Goal: Task Accomplishment & Management: Manage account settings

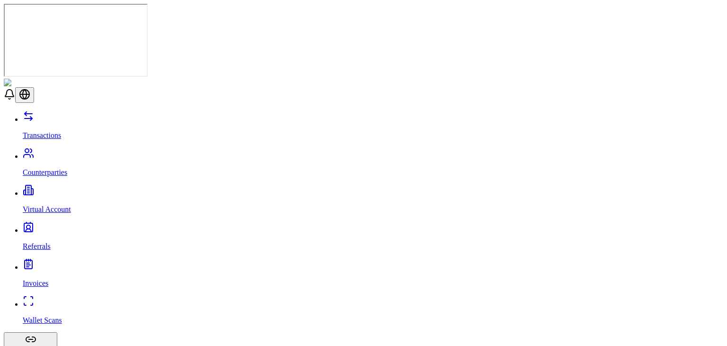
click at [60, 226] on link "Referrals" at bounding box center [373, 238] width 701 height 25
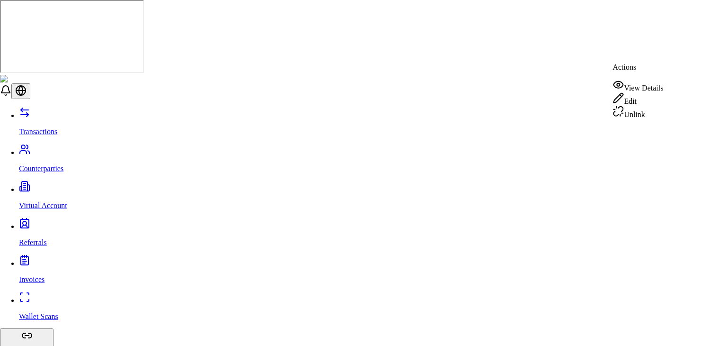
click at [105, 185] on link "Virtual Account" at bounding box center [373, 197] width 708 height 25
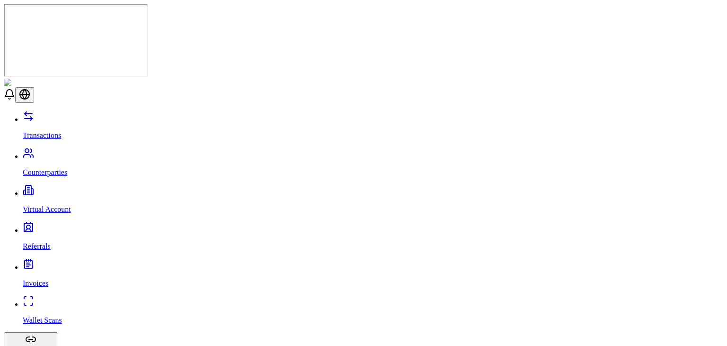
click at [72, 115] on link "Transactions" at bounding box center [373, 127] width 701 height 25
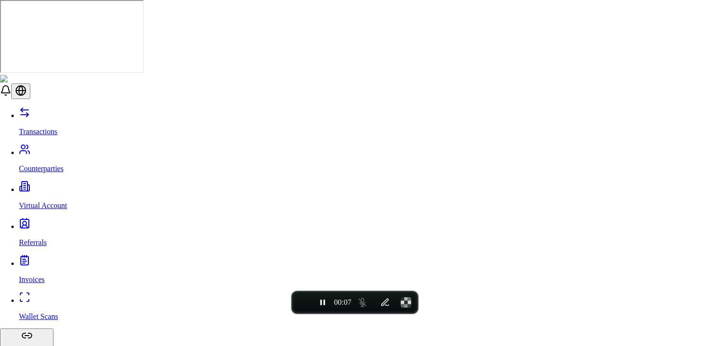
type input "***"
type input "**"
type input "****"
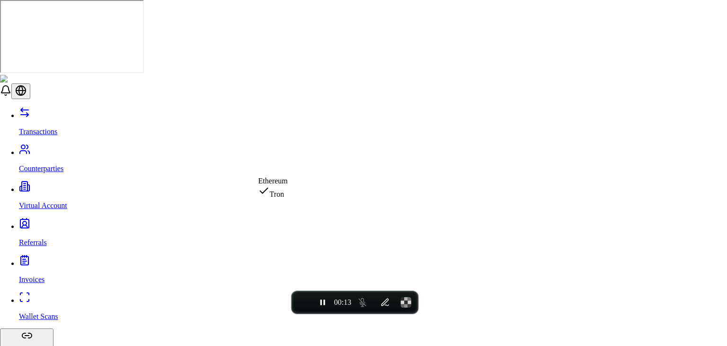
select select "********"
select select "***"
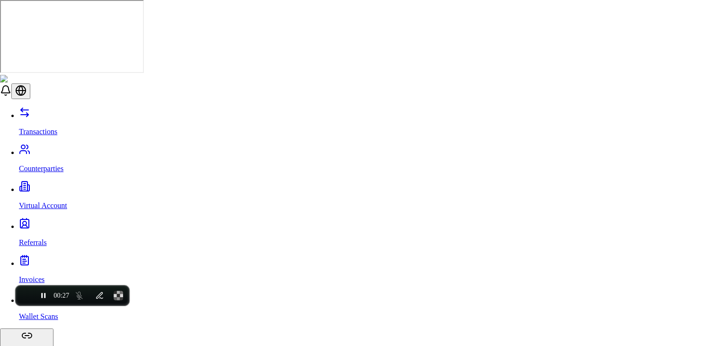
drag, startPoint x: 364, startPoint y: 297, endPoint x: 80, endPoint y: 290, distance: 284.6
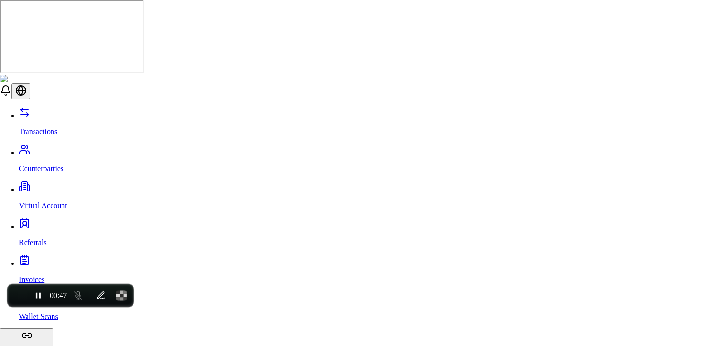
type input "***"
select select "********"
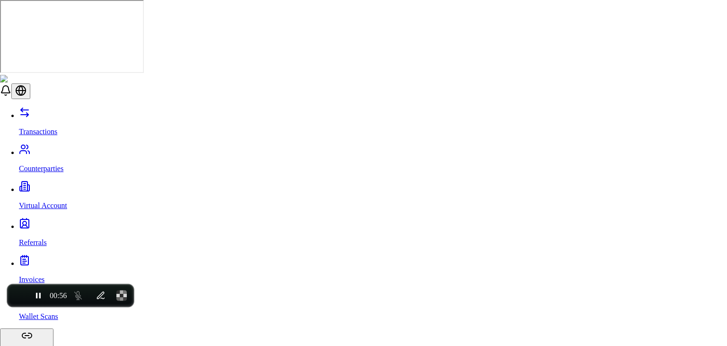
click at [18, 295] on span "End recording" at bounding box center [18, 295] width 0 height 0
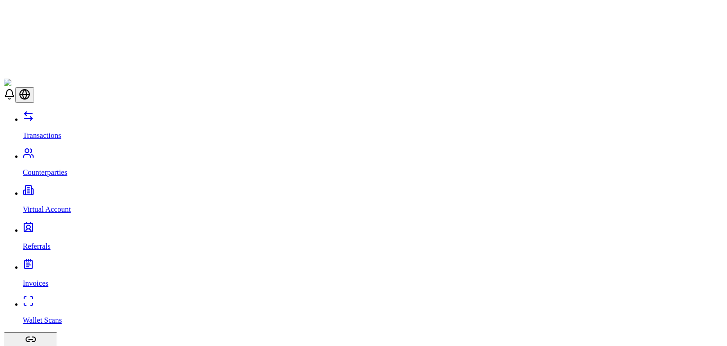
click at [508, 79] on header at bounding box center [364, 91] width 720 height 24
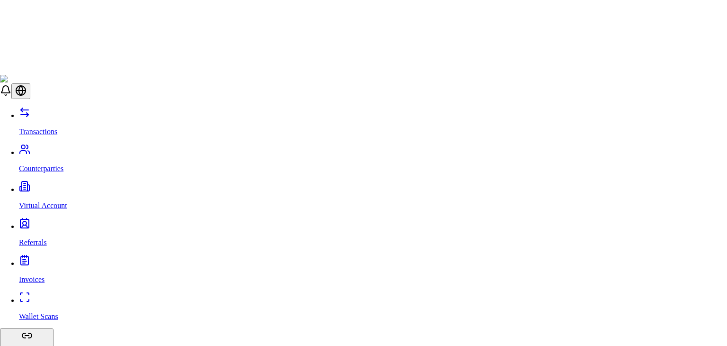
scroll to position [47, 0]
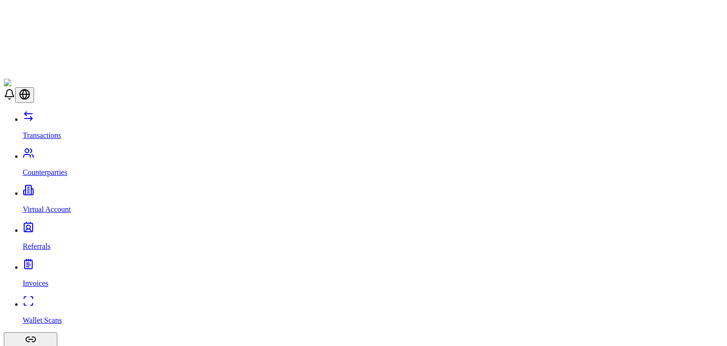
click at [38, 115] on link "Transactions" at bounding box center [373, 127] width 701 height 25
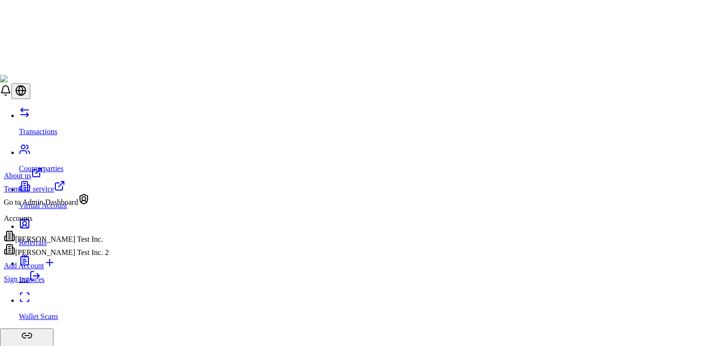
click at [63, 257] on div "[PERSON_NAME] Test Inc. 2" at bounding box center [56, 249] width 105 height 13
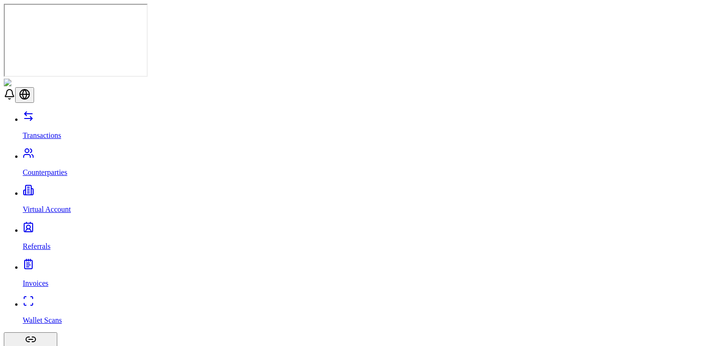
click at [80, 115] on link "Transactions" at bounding box center [373, 127] width 701 height 25
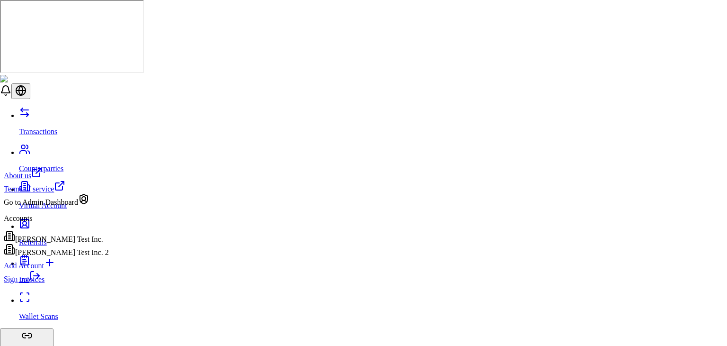
click at [79, 243] on div "[PERSON_NAME] Test Inc." at bounding box center [56, 236] width 105 height 13
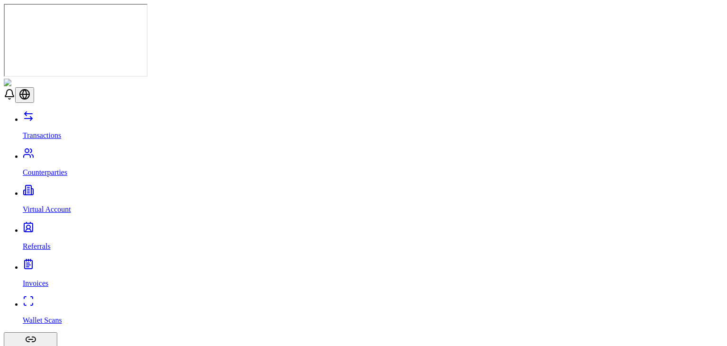
scroll to position [65, 0]
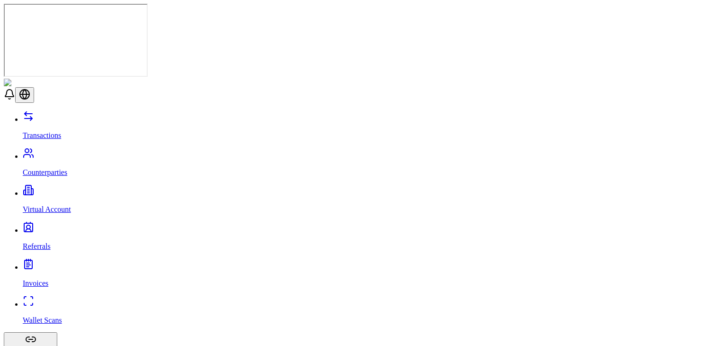
click at [63, 110] on div "Transactions Counterparties Virtual Account Referrals Invoices Wallet Scans Lin…" at bounding box center [364, 323] width 720 height 427
click at [68, 115] on link "Transactions" at bounding box center [373, 127] width 701 height 25
click at [65, 152] on link "Counterparties" at bounding box center [373, 164] width 701 height 25
drag, startPoint x: 708, startPoint y: 315, endPoint x: 701, endPoint y: 314, distance: 7.6
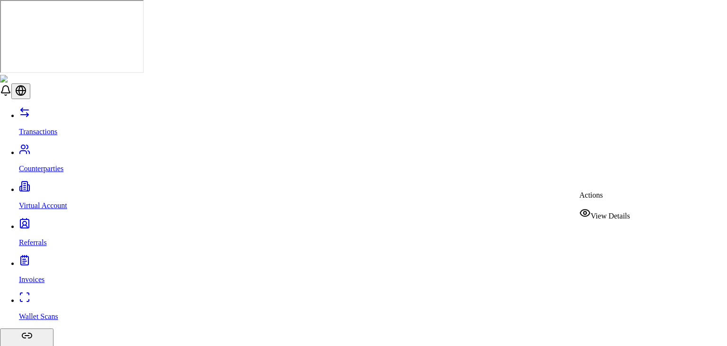
click at [630, 213] on span "View Details" at bounding box center [610, 216] width 39 height 8
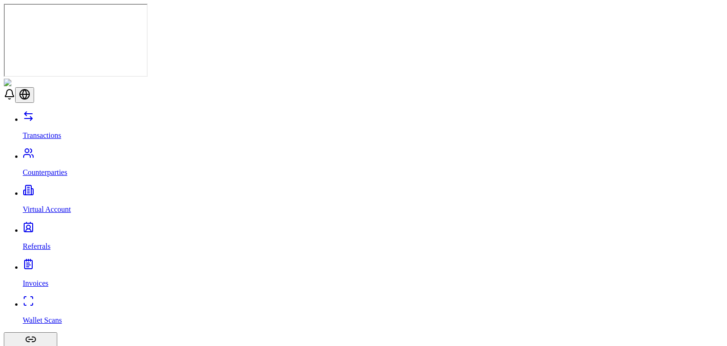
scroll to position [58, 0]
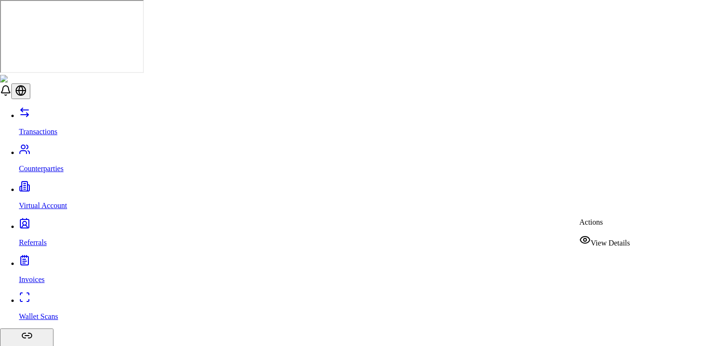
click at [608, 243] on span "View Details" at bounding box center [610, 243] width 39 height 8
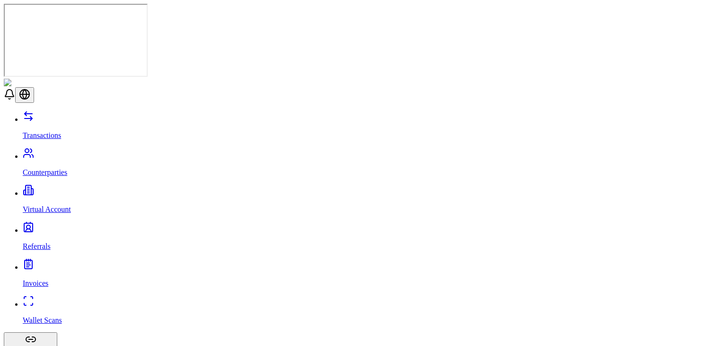
scroll to position [205, 0]
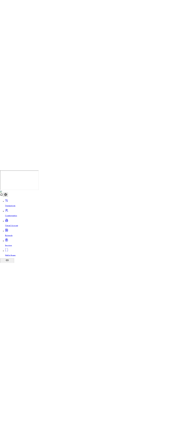
scroll to position [62, 0]
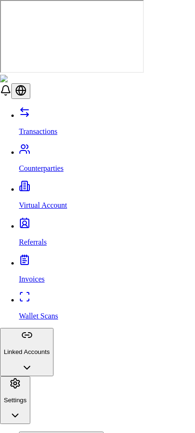
scroll to position [45, 0]
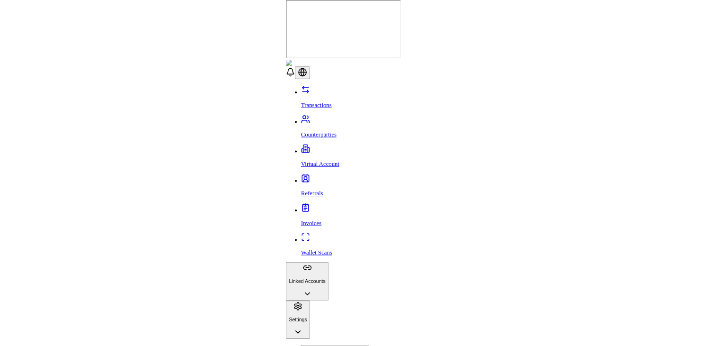
scroll to position [0, 0]
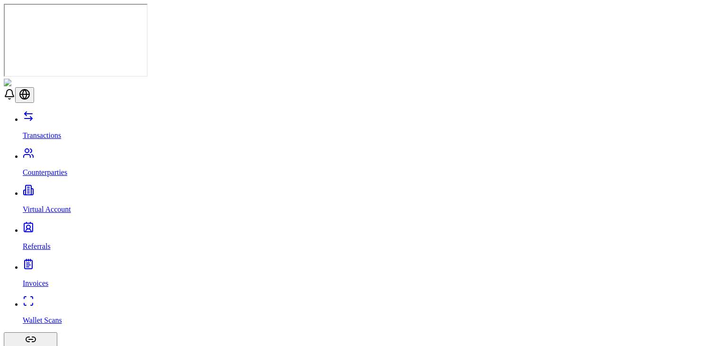
click at [99, 189] on link "Virtual Account" at bounding box center [373, 201] width 701 height 25
click at [50, 226] on link "Referrals" at bounding box center [373, 238] width 701 height 25
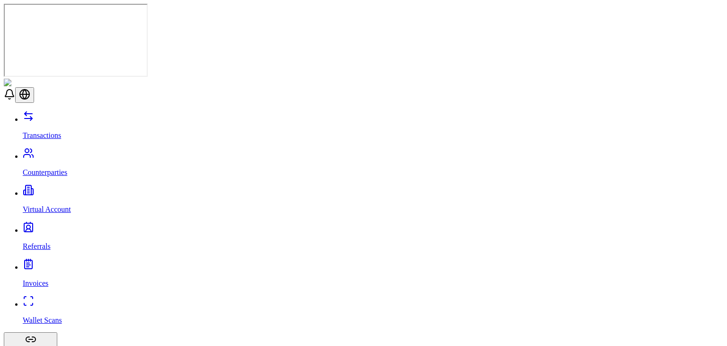
click at [68, 115] on link "Transactions" at bounding box center [373, 127] width 701 height 25
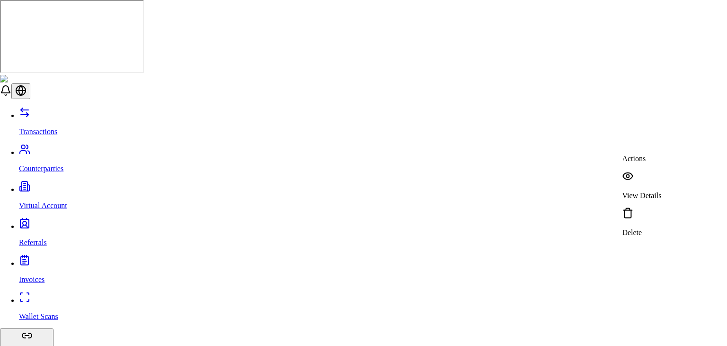
click at [644, 191] on p "View Details" at bounding box center [641, 195] width 39 height 9
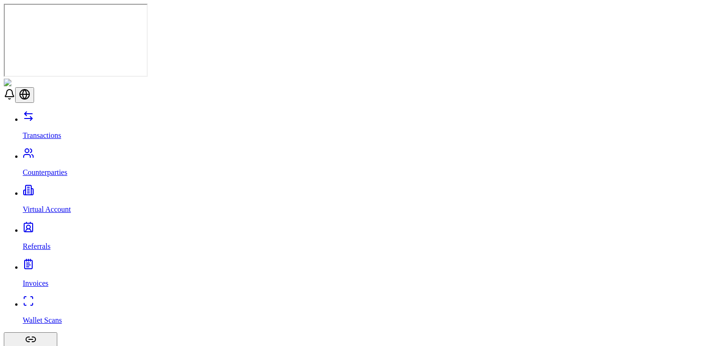
click at [69, 168] on p "Counterparties" at bounding box center [373, 172] width 701 height 9
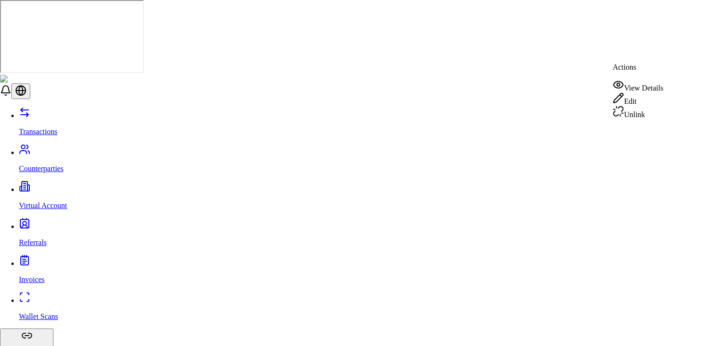
click at [650, 83] on div "View Details" at bounding box center [638, 85] width 51 height 13
